Goal: Transaction & Acquisition: Purchase product/service

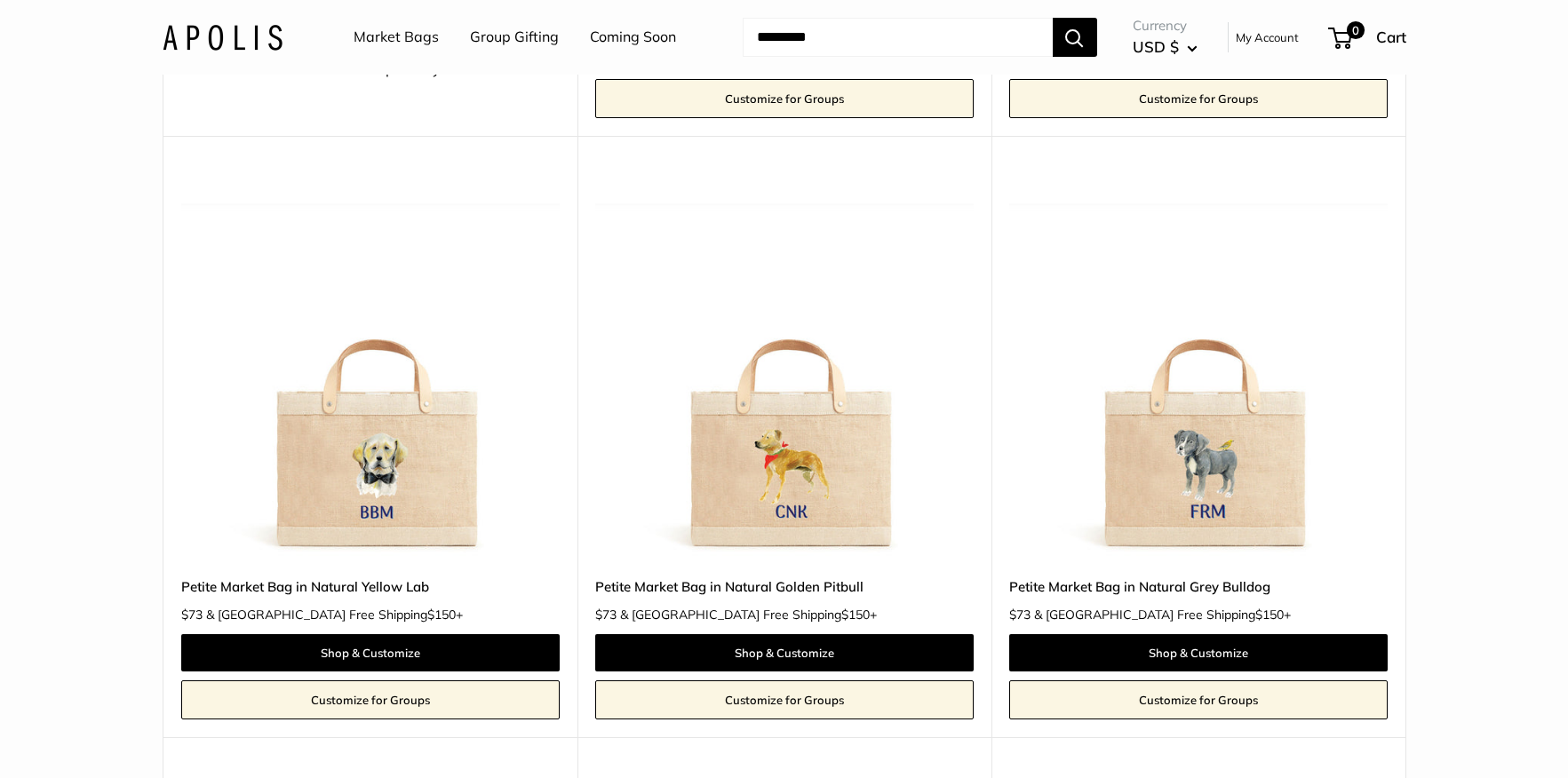
scroll to position [977, 0]
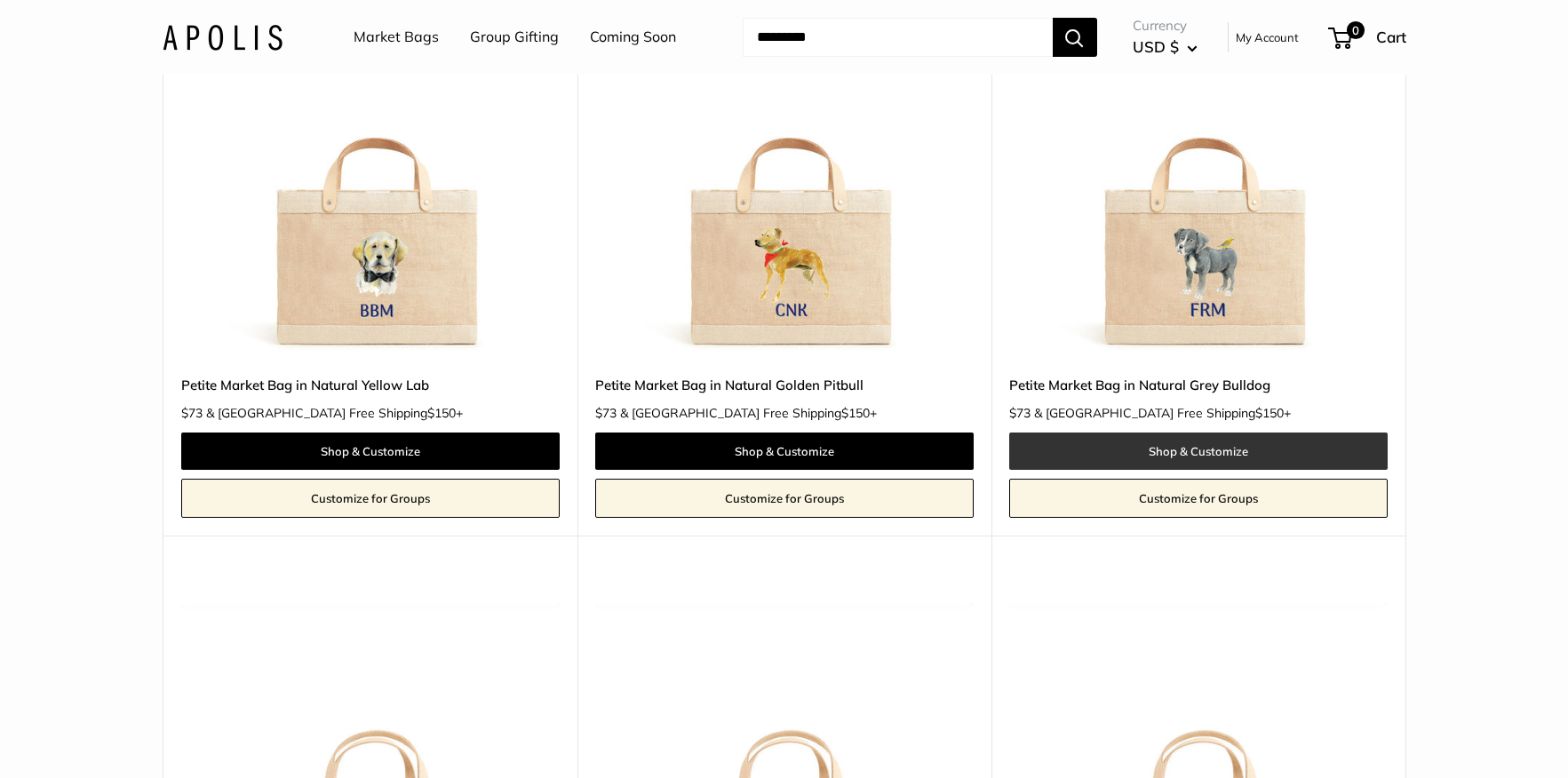
click at [1201, 432] on link "Shop & Customize" at bounding box center [1198, 451] width 379 height 38
